Goal: Task Accomplishment & Management: Complete application form

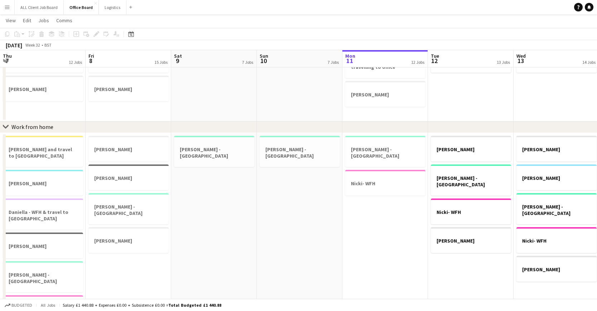
scroll to position [0, 214]
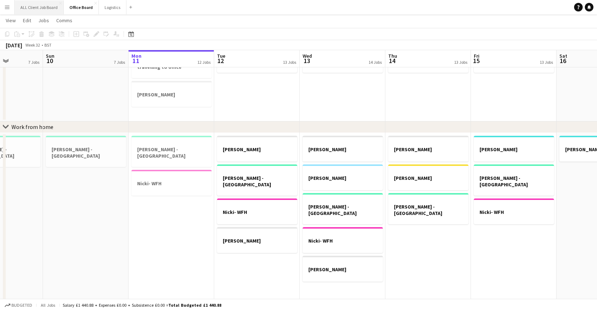
click at [40, 9] on button "ALL Client Job Board Close" at bounding box center [39, 7] width 49 height 14
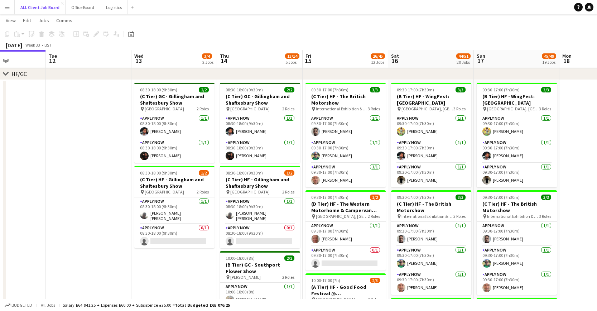
scroll to position [0, 211]
click at [167, 215] on app-card-role "APPLY NOW [DATE] 08:30-18:00 (9h30m) [PERSON_NAME] [PERSON_NAME]" at bounding box center [174, 210] width 80 height 27
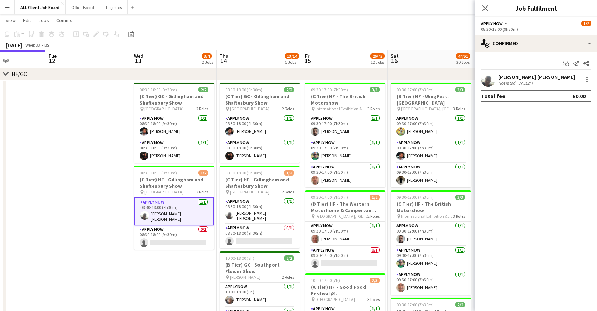
click at [489, 80] on app-user-avatar at bounding box center [488, 79] width 14 height 14
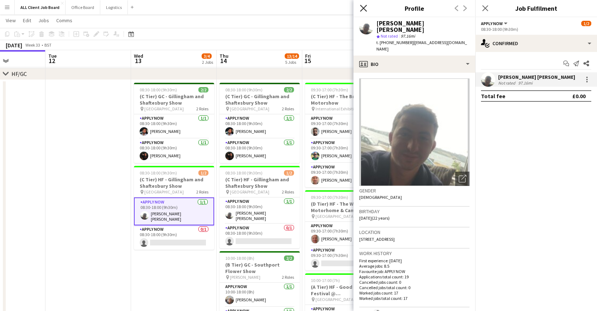
click at [365, 10] on icon "Close pop-in" at bounding box center [363, 8] width 7 height 7
